Goal: Task Accomplishment & Management: Use online tool/utility

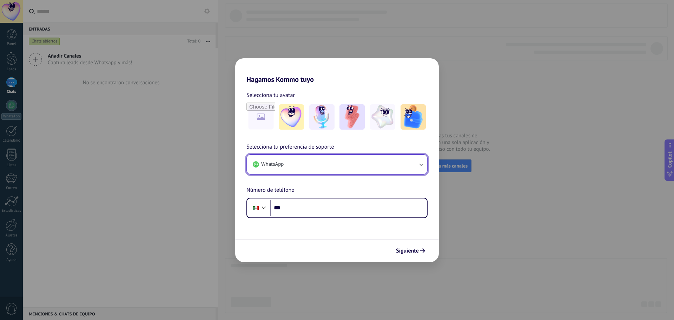
click at [421, 163] on icon "button" at bounding box center [420, 164] width 7 height 7
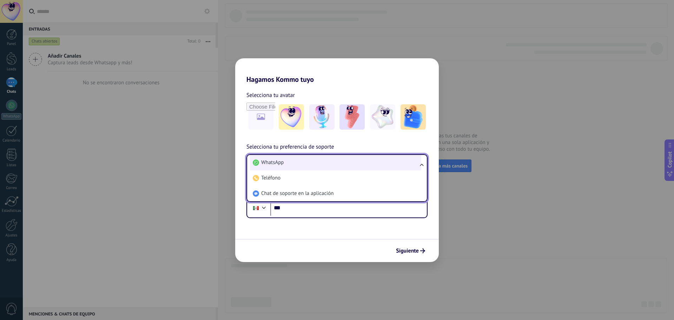
click at [308, 165] on li "WhatsApp" at bounding box center [335, 162] width 171 height 15
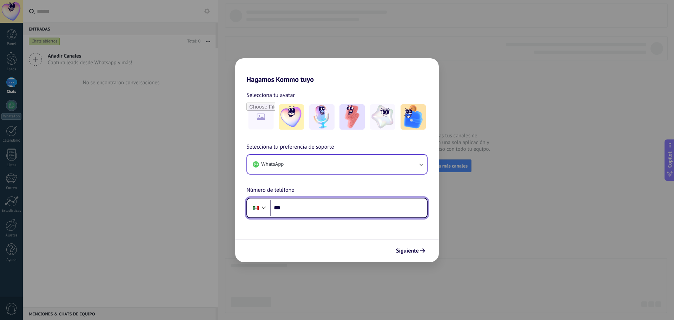
click at [326, 207] on input "***" at bounding box center [348, 208] width 156 height 16
type input "**********"
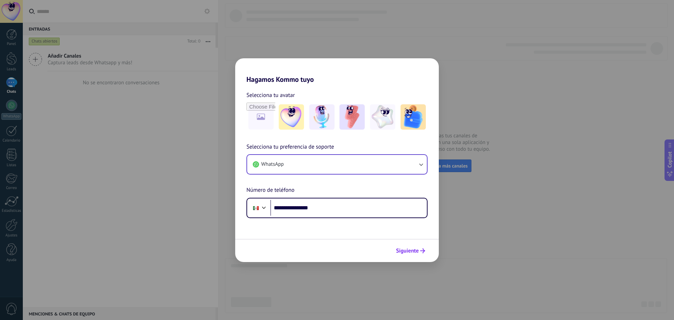
click at [403, 249] on span "Siguiente" at bounding box center [407, 250] width 23 height 5
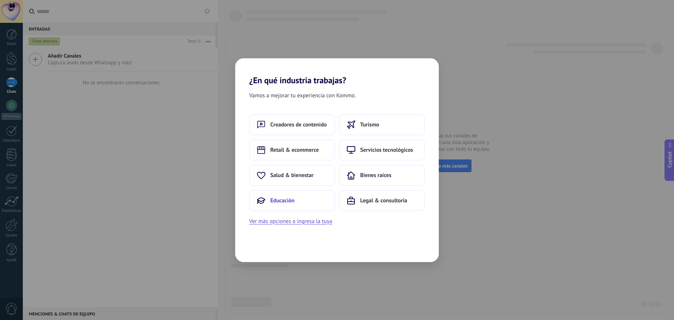
click at [306, 207] on button "Educación" at bounding box center [292, 200] width 86 height 21
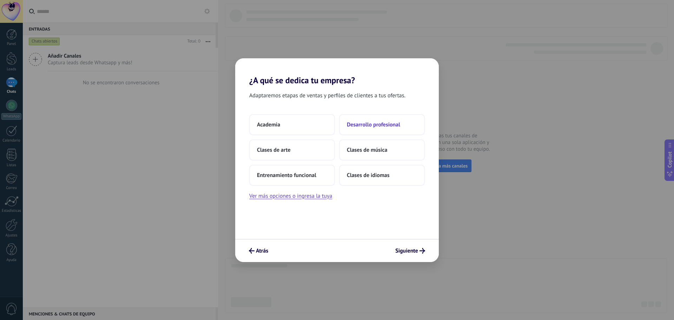
click at [364, 123] on span "Desarrollo profesional" at bounding box center [373, 124] width 53 height 7
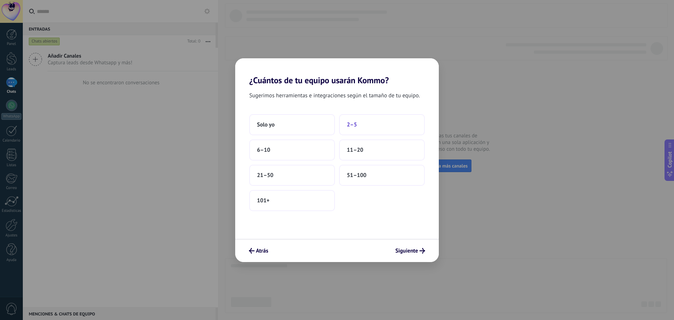
click at [361, 128] on button "2–5" at bounding box center [382, 124] width 86 height 21
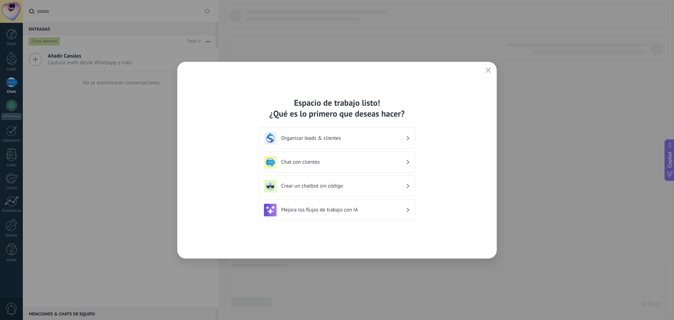
click at [381, 158] on div "Chat con clientes" at bounding box center [337, 162] width 146 height 13
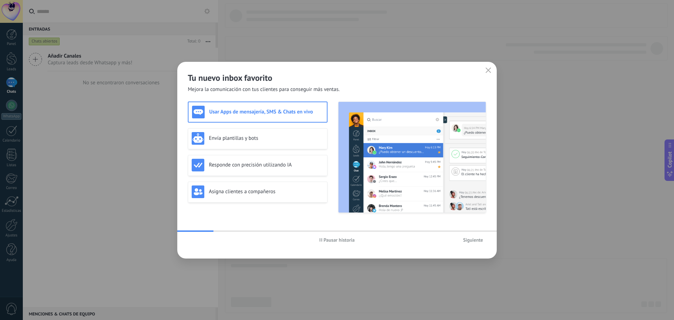
click at [473, 239] on span "Siguiente" at bounding box center [473, 239] width 20 height 5
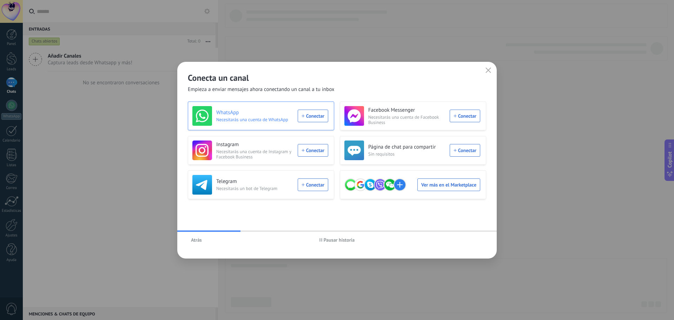
click at [272, 119] on span "Necesitarás una cuenta de WhatsApp" at bounding box center [254, 119] width 77 height 5
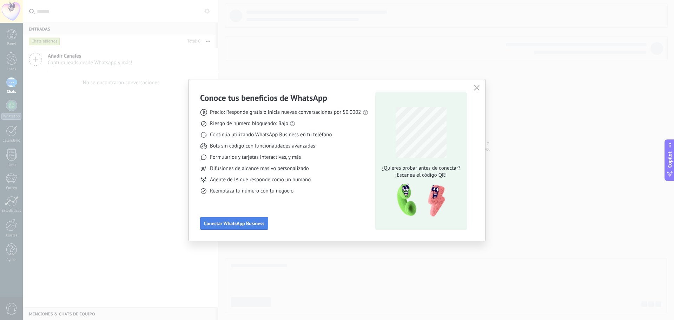
click at [248, 224] on span "Conectar WhatsApp Business" at bounding box center [234, 223] width 60 height 5
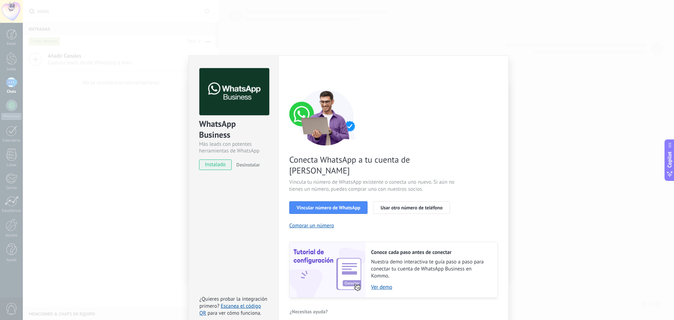
click at [551, 177] on div "WhatsApp Business Más leads con potentes herramientas de WhatsApp instalado Des…" at bounding box center [348, 160] width 651 height 320
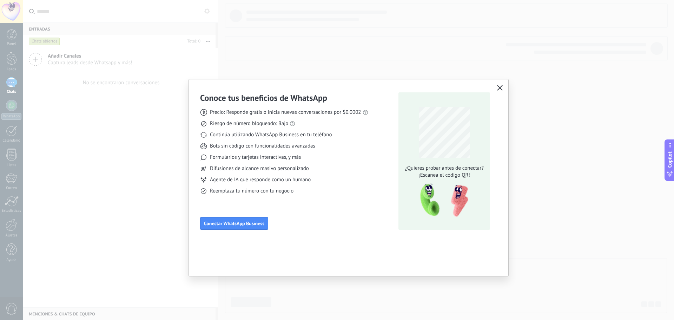
click at [499, 85] on icon "button" at bounding box center [500, 88] width 6 height 6
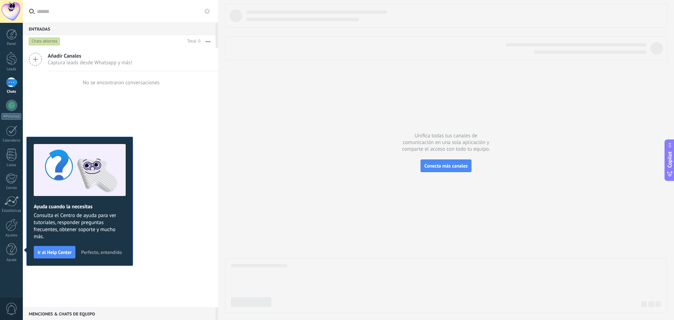
click at [162, 154] on div "Añadir Canales Captura leads desde Whatsapp y más! No se encontraron conversaci…" at bounding box center [120, 177] width 195 height 259
click at [178, 133] on div "Añadir Canales Captura leads desde Whatsapp y más! No se encontraron conversaci…" at bounding box center [120, 177] width 195 height 259
click at [61, 251] on span "Ir al Help Center" at bounding box center [55, 251] width 34 height 5
